Goal: Information Seeking & Learning: Check status

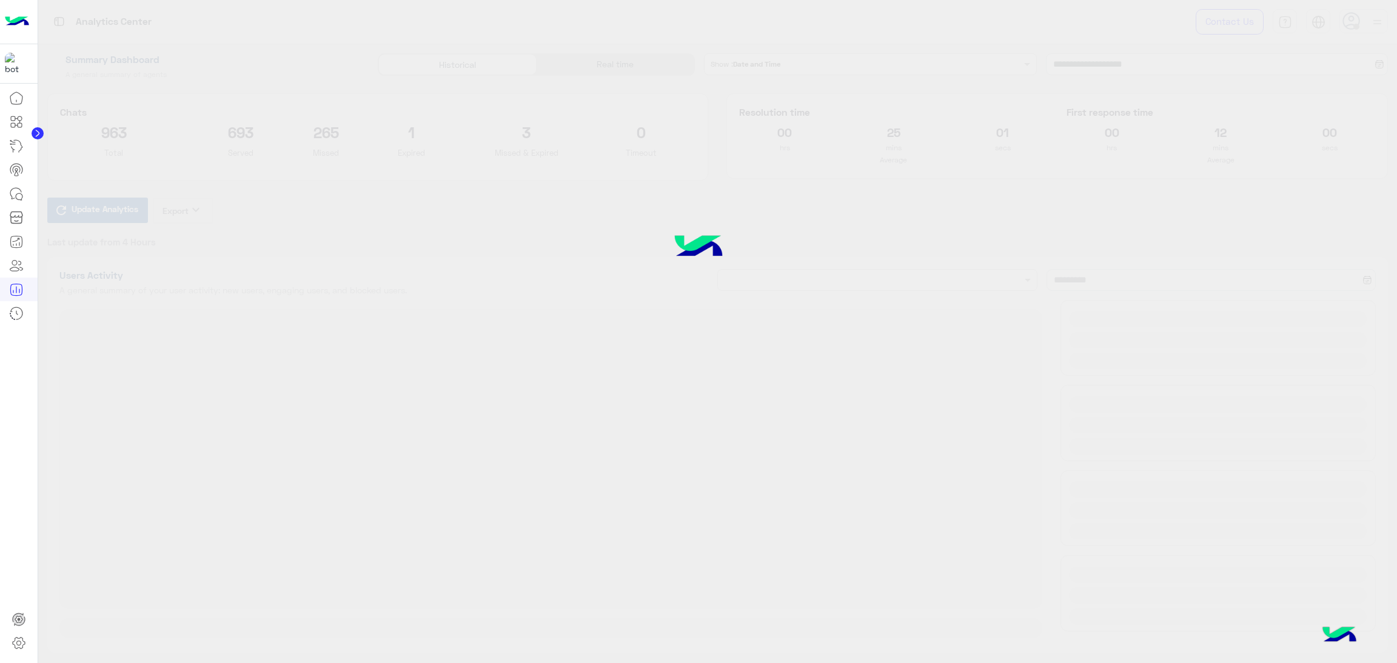
type input "**********"
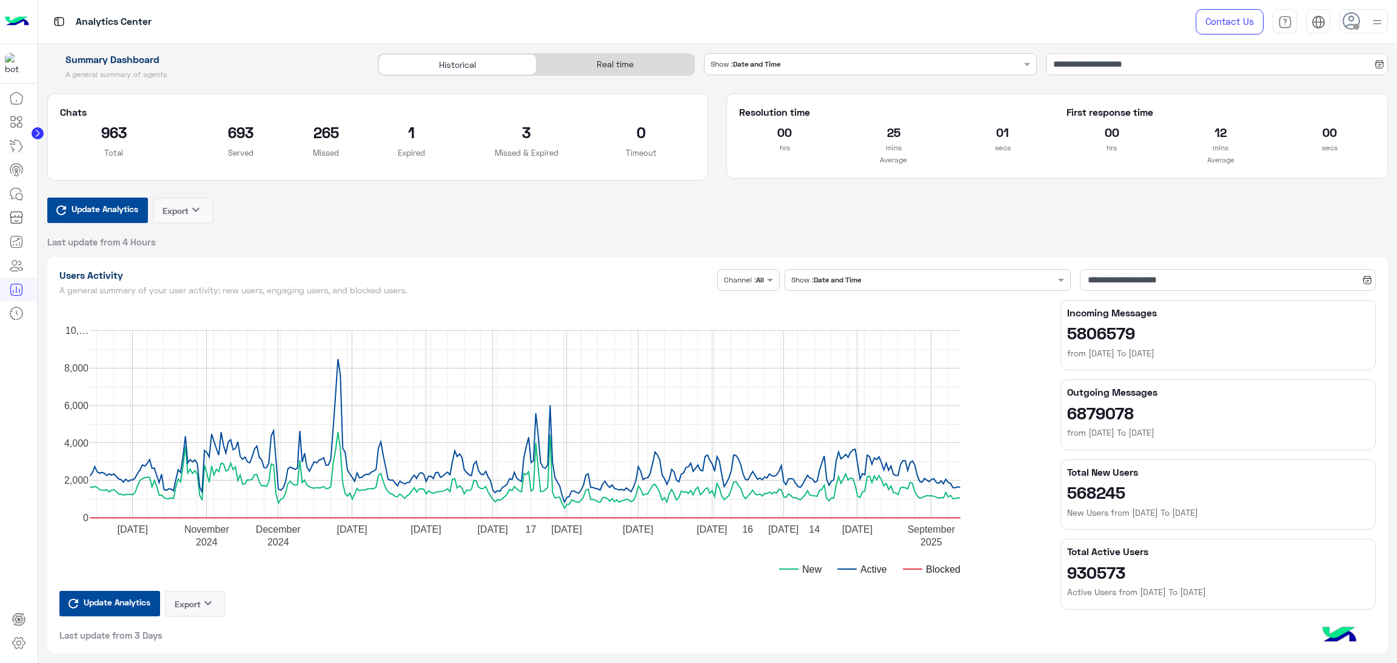
type input "**********"
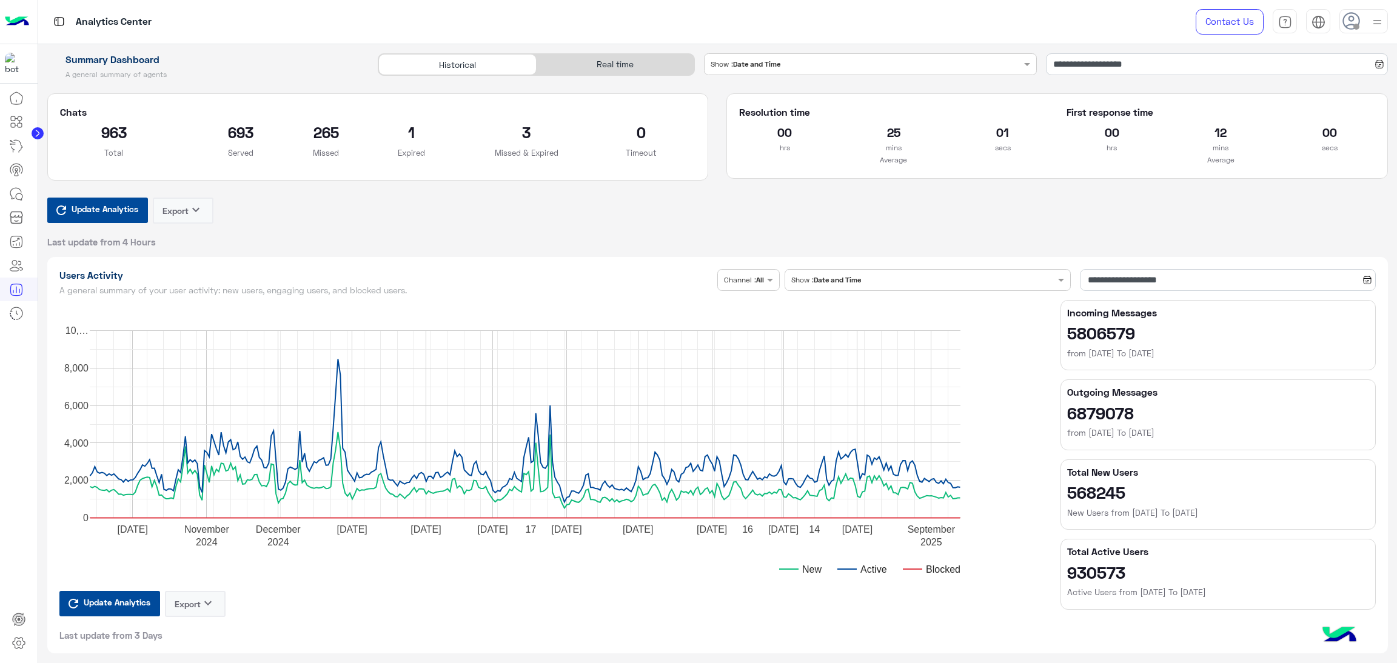
type input "**********"
